Goal: Task Accomplishment & Management: Complete application form

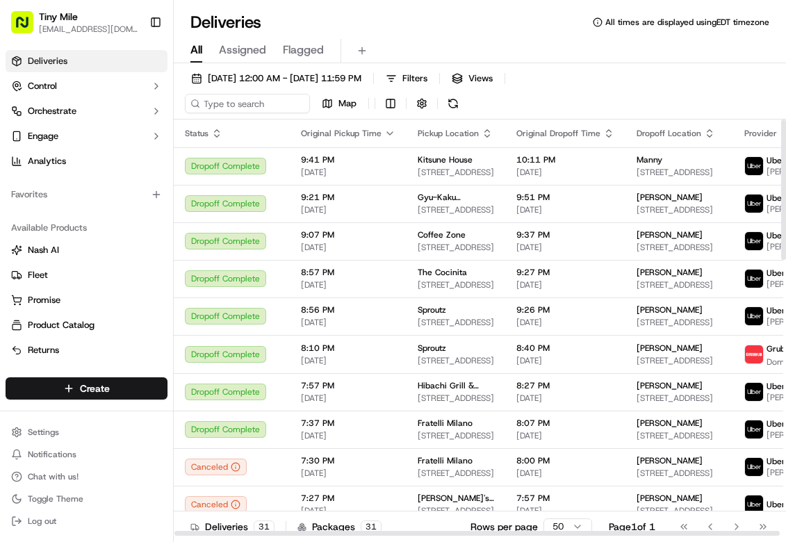
click at [540, 34] on div "All Assigned Flagged" at bounding box center [480, 48] width 612 height 30
click at [74, 384] on html "Tiny Mile veelugtu@gmail.com Toggle Sidebar Deliveries Control Orchestrate Enga…" at bounding box center [393, 271] width 786 height 542
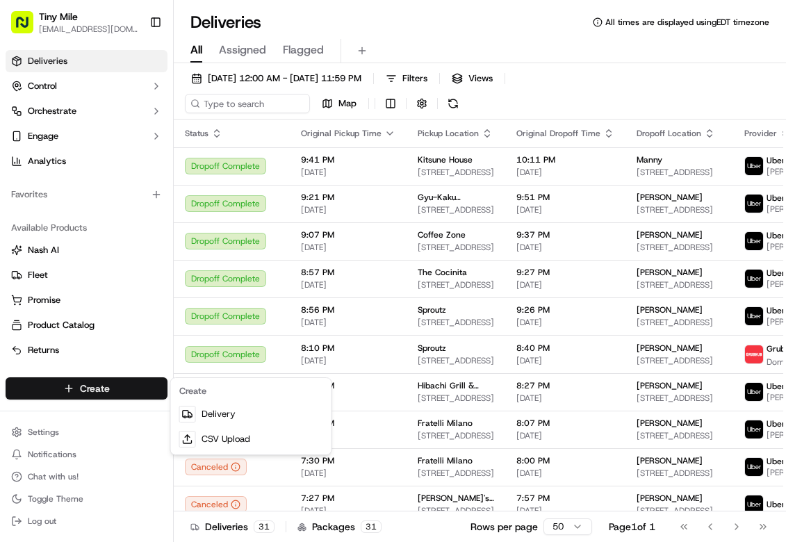
click at [447, 23] on html "Tiny Mile veelugtu@gmail.com Toggle Sidebar Deliveries Control Orchestrate Enga…" at bounding box center [393, 271] width 786 height 542
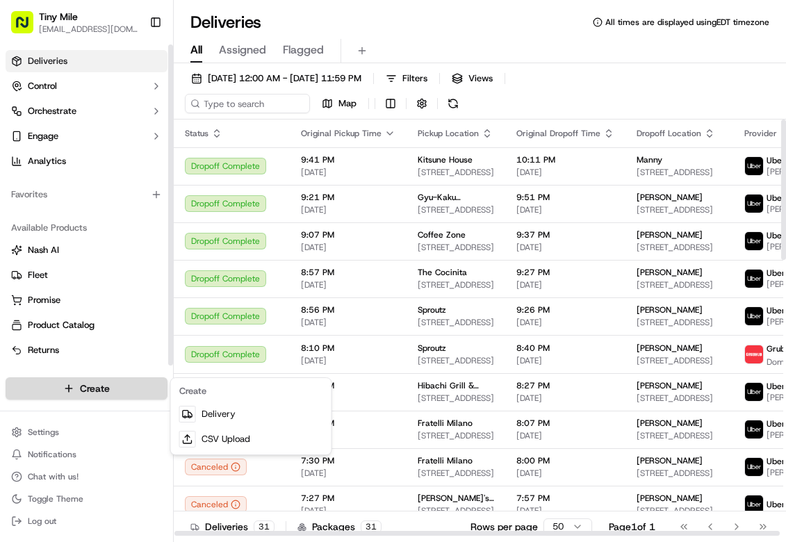
click at [111, 384] on html "Tiny Mile veelugtu@gmail.com Toggle Sidebar Deliveries Control Orchestrate Enga…" at bounding box center [393, 271] width 786 height 542
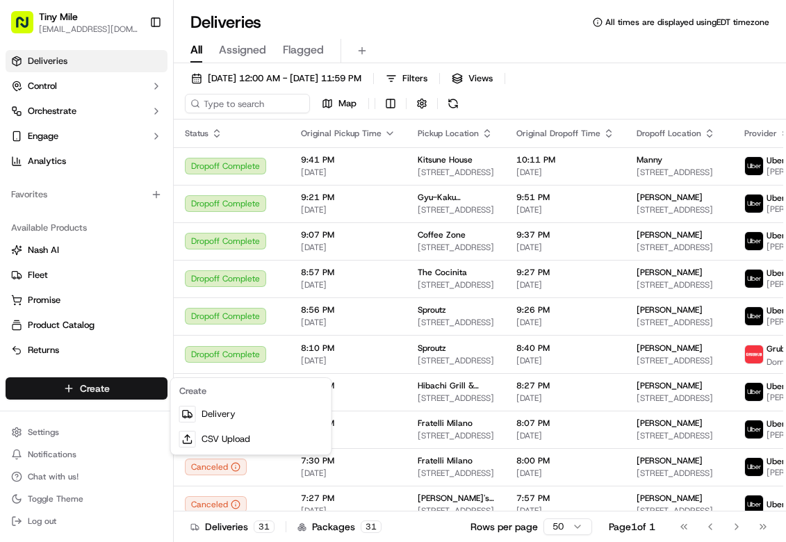
click at [560, 42] on html "Tiny Mile veelugtu@gmail.com Toggle Sidebar Deliveries Control Orchestrate Enga…" at bounding box center [393, 271] width 786 height 542
click at [113, 384] on html "Tiny Mile veelugtu@gmail.com Toggle Sidebar Deliveries Control Orchestrate Enga…" at bounding box center [393, 271] width 786 height 542
click at [247, 416] on link "Delivery" at bounding box center [251, 414] width 155 height 25
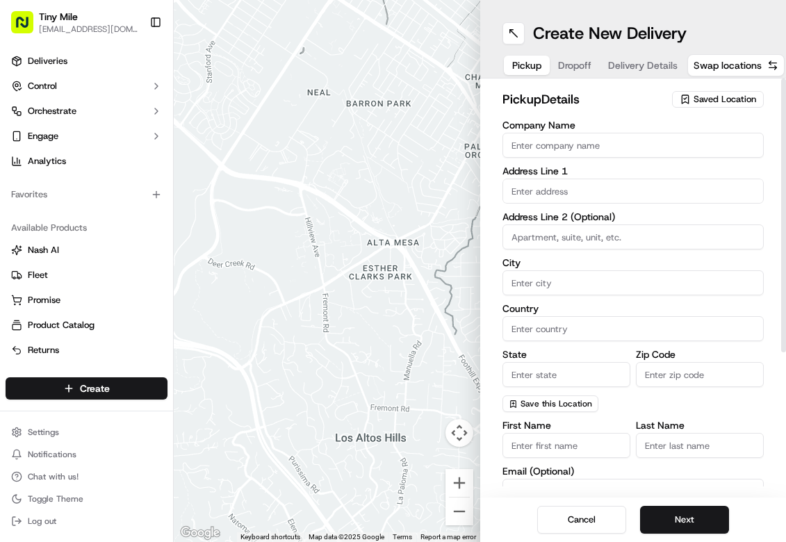
click at [716, 100] on span "Saved Location" at bounding box center [725, 99] width 63 height 13
type input "c"
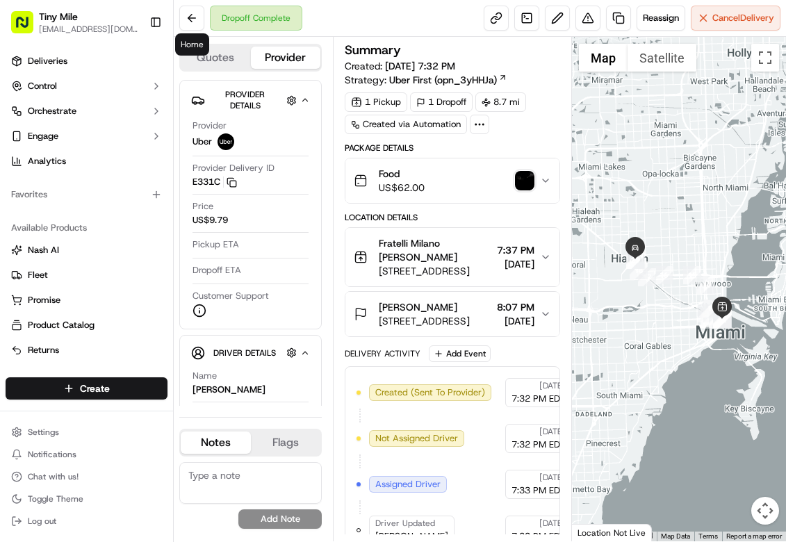
click at [195, 17] on button at bounding box center [191, 18] width 25 height 25
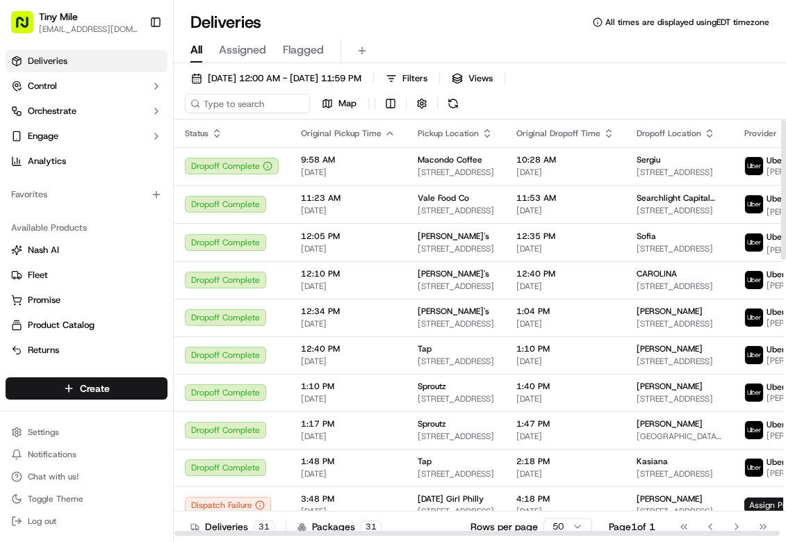
click at [384, 136] on icon "button" at bounding box center [389, 133] width 11 height 11
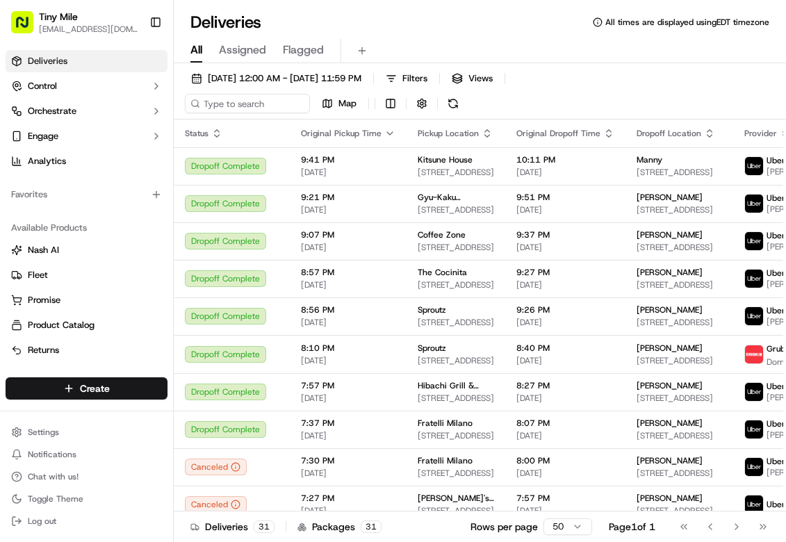
click at [510, 36] on div "All Assigned Flagged" at bounding box center [480, 48] width 612 height 30
